Goal: Find specific page/section: Find specific page/section

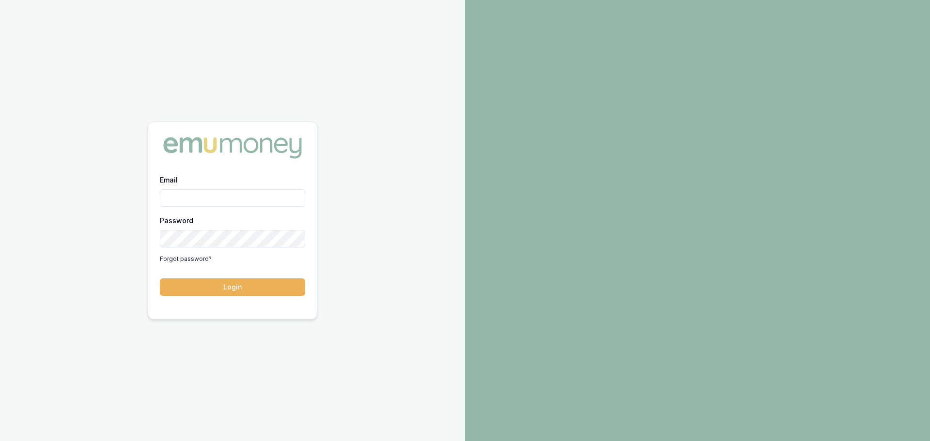
click at [225, 191] on input "Email" at bounding box center [232, 197] width 145 height 17
type input "brad.hearns@emumoney.com.au"
click at [160, 279] on button "Login" at bounding box center [232, 287] width 145 height 17
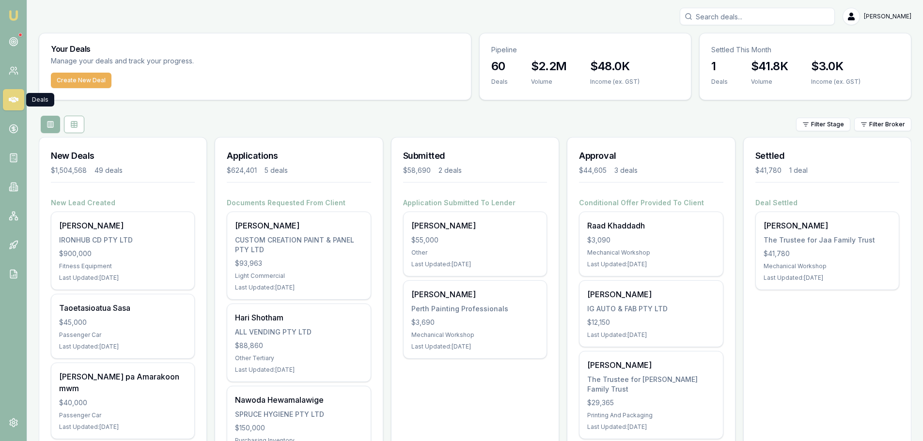
click at [13, 103] on icon at bounding box center [14, 100] width 10 height 10
click at [16, 130] on icon at bounding box center [14, 129] width 10 height 10
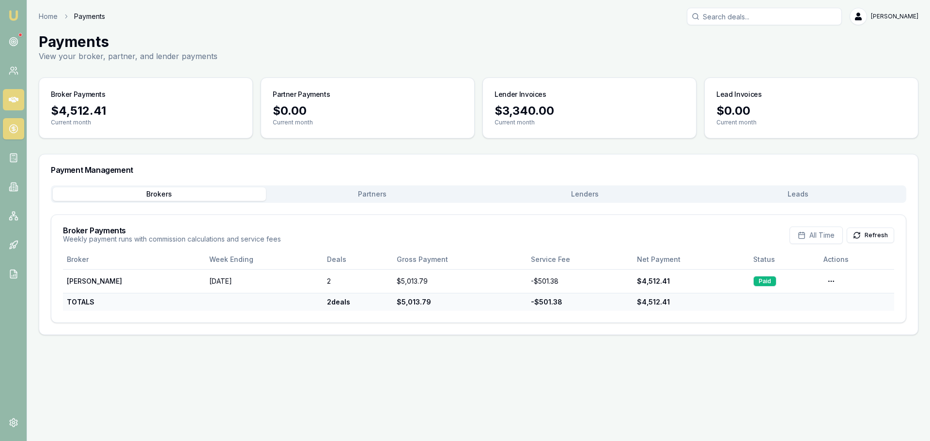
click at [18, 100] on link at bounding box center [13, 99] width 21 height 21
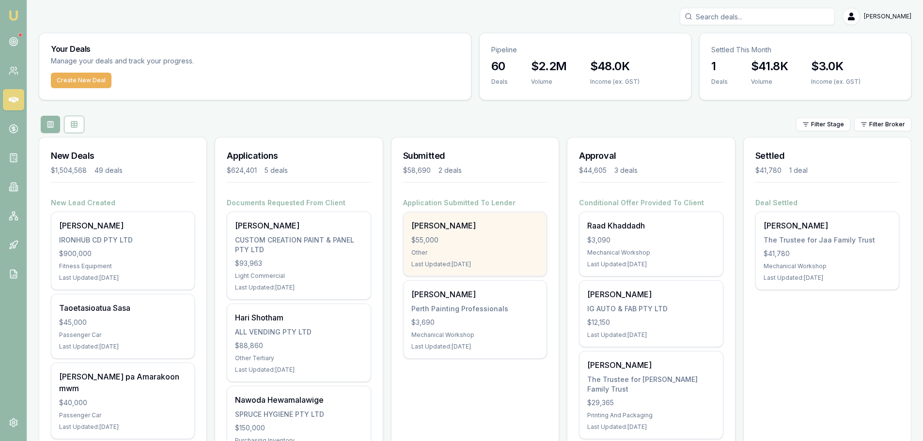
click at [437, 245] on div "[PERSON_NAME] $55,000 Other Last Updated: [DATE]" at bounding box center [475, 244] width 143 height 64
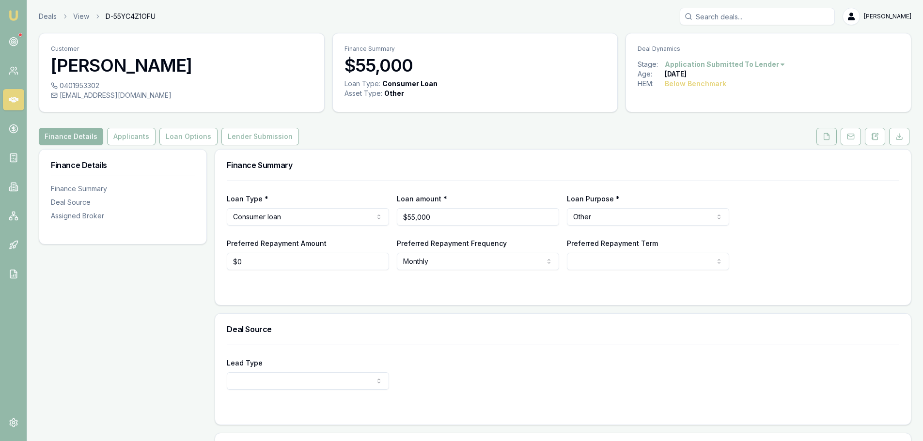
click at [823, 140] on icon at bounding box center [827, 137] width 8 height 8
